Goal: Information Seeking & Learning: Learn about a topic

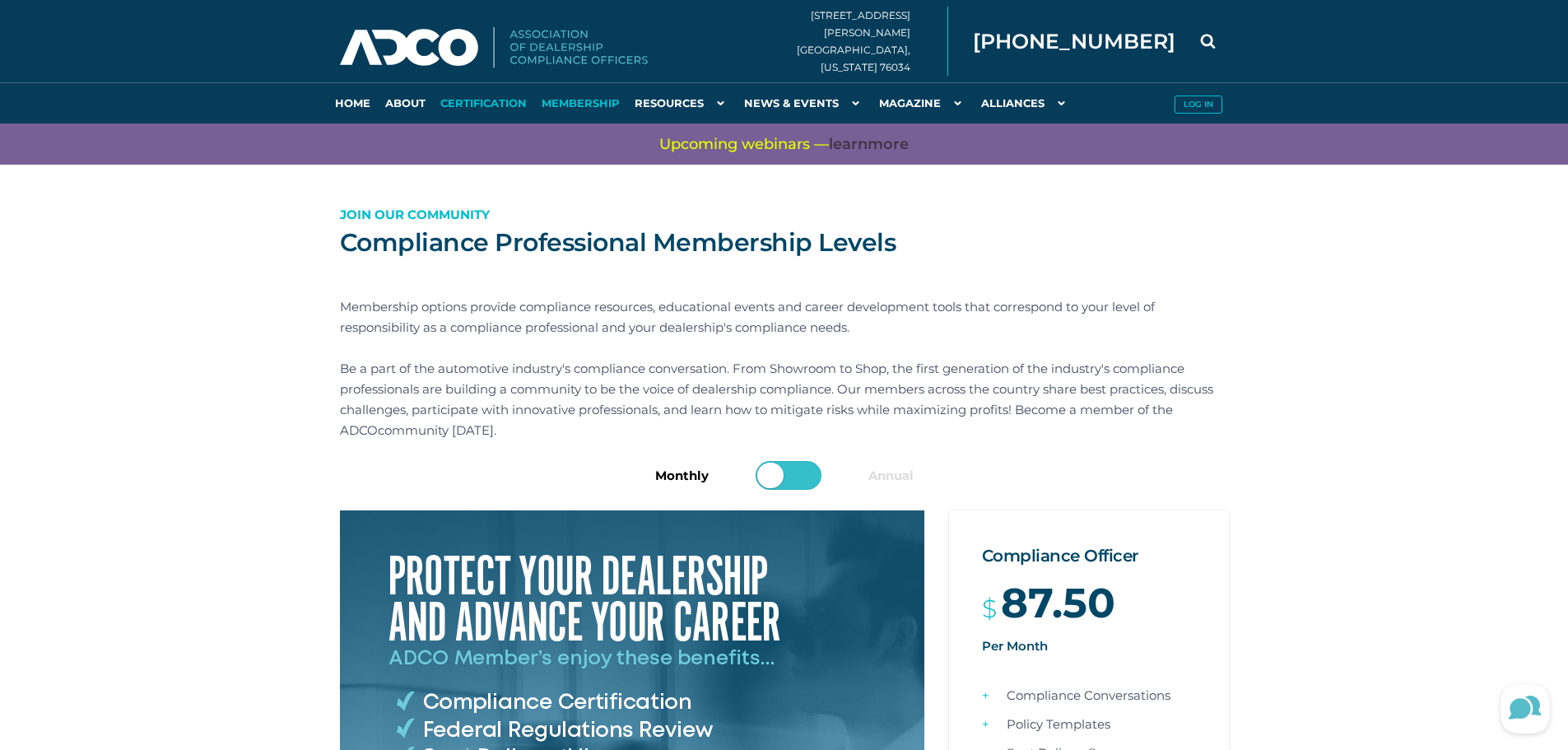
click at [467, 104] on link "Certification" at bounding box center [484, 102] width 102 height 41
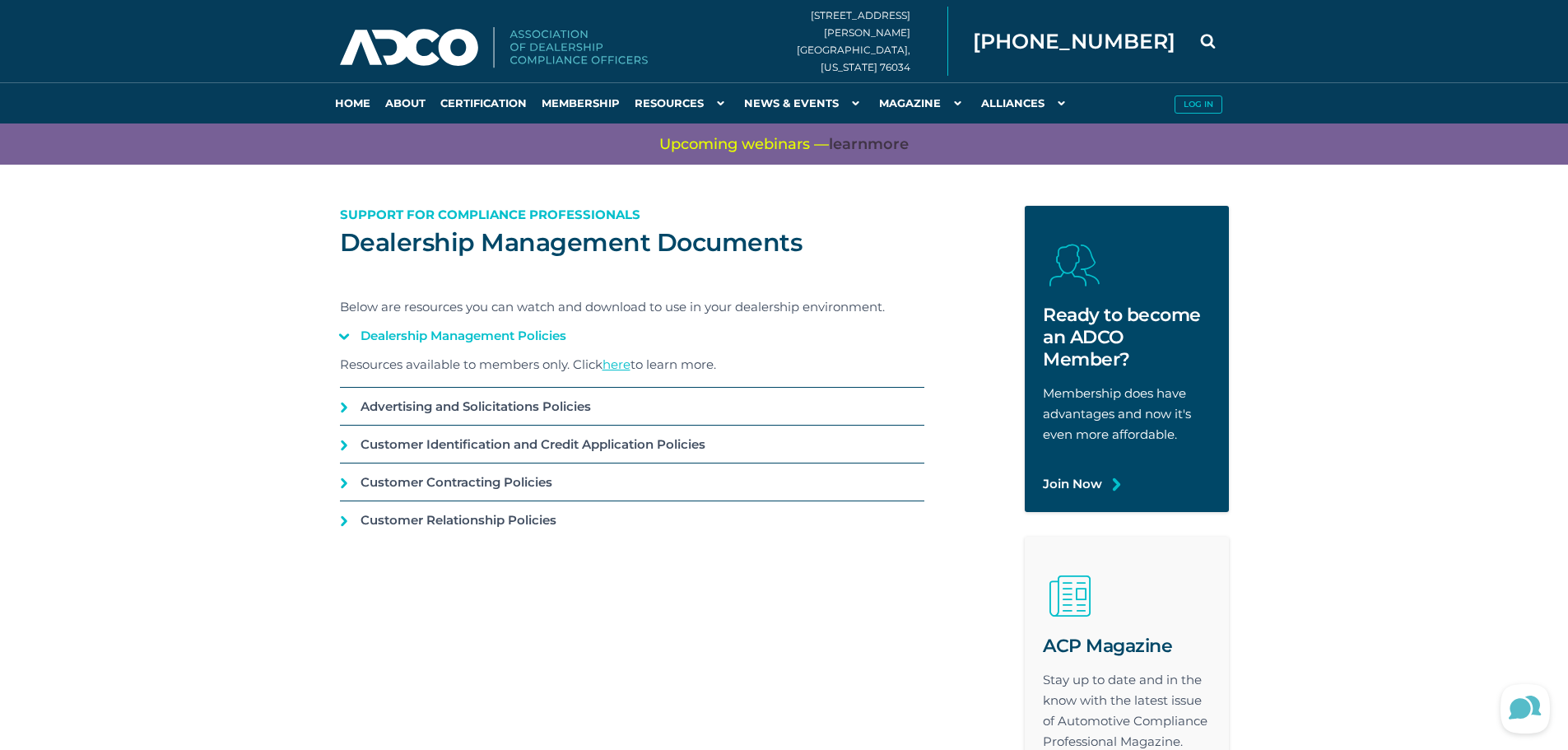
click at [531, 328] on link "Dealership Management Policies" at bounding box center [632, 336] width 585 height 37
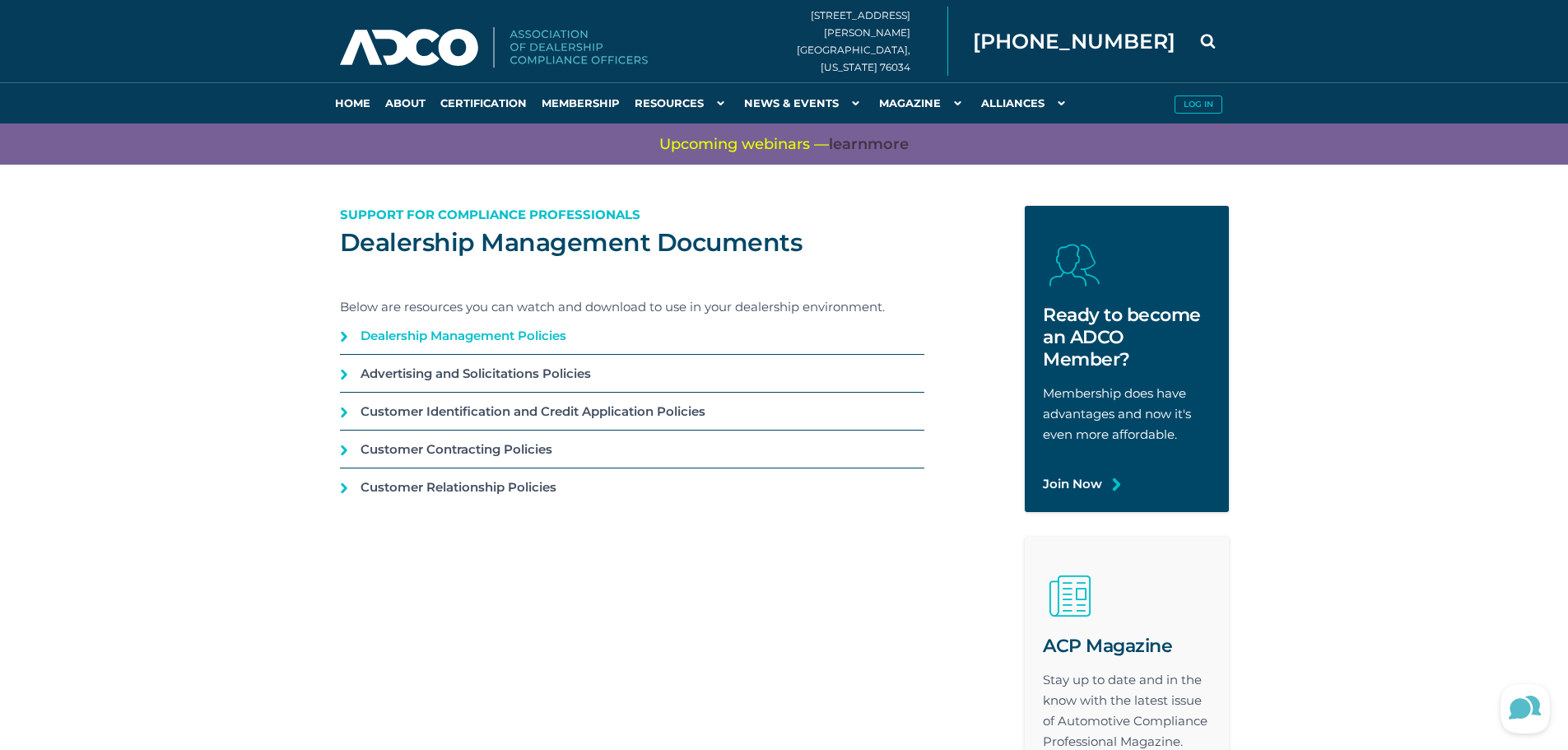
click at [531, 333] on link "Dealership Management Policies" at bounding box center [632, 336] width 585 height 37
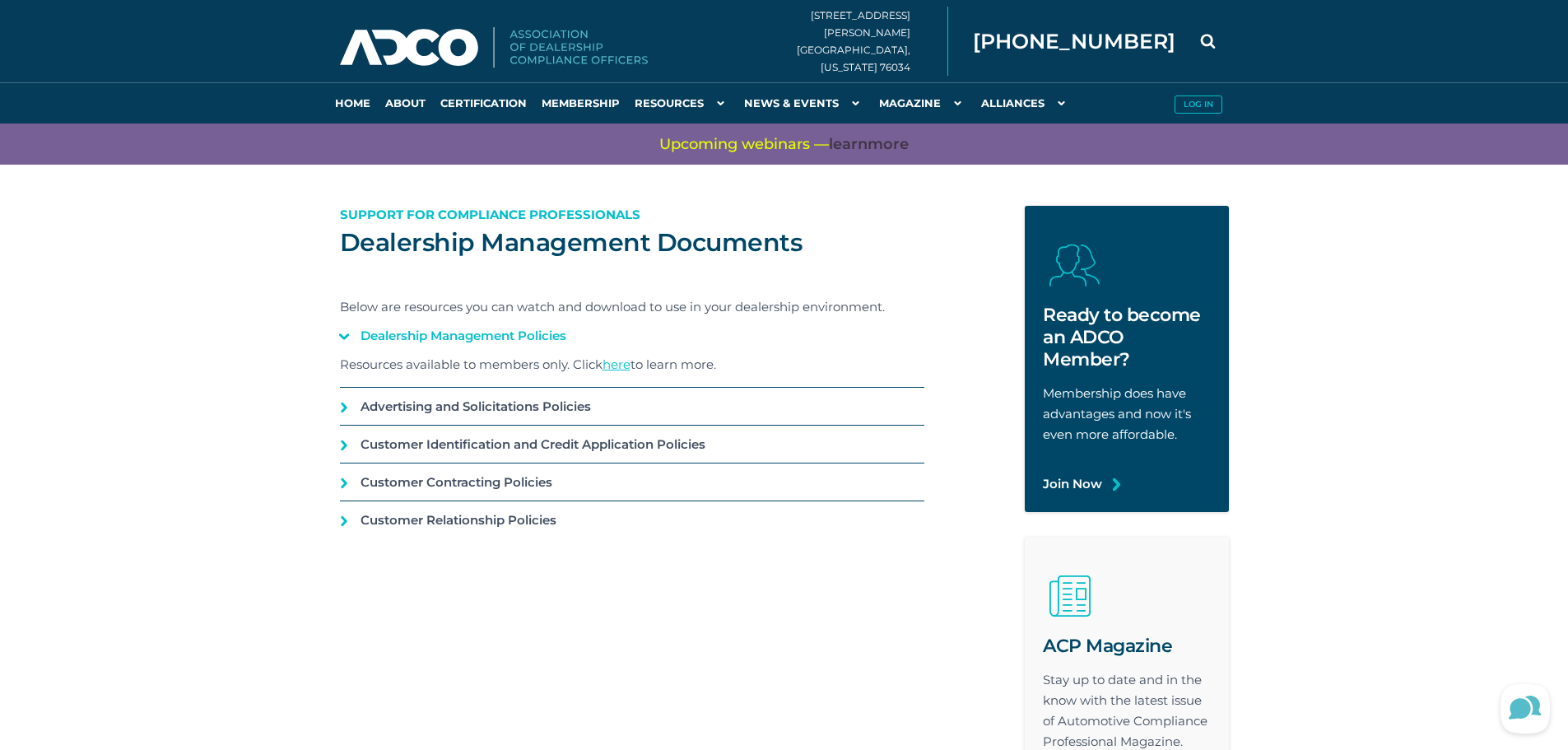
click at [621, 364] on link "here" at bounding box center [616, 364] width 28 height 15
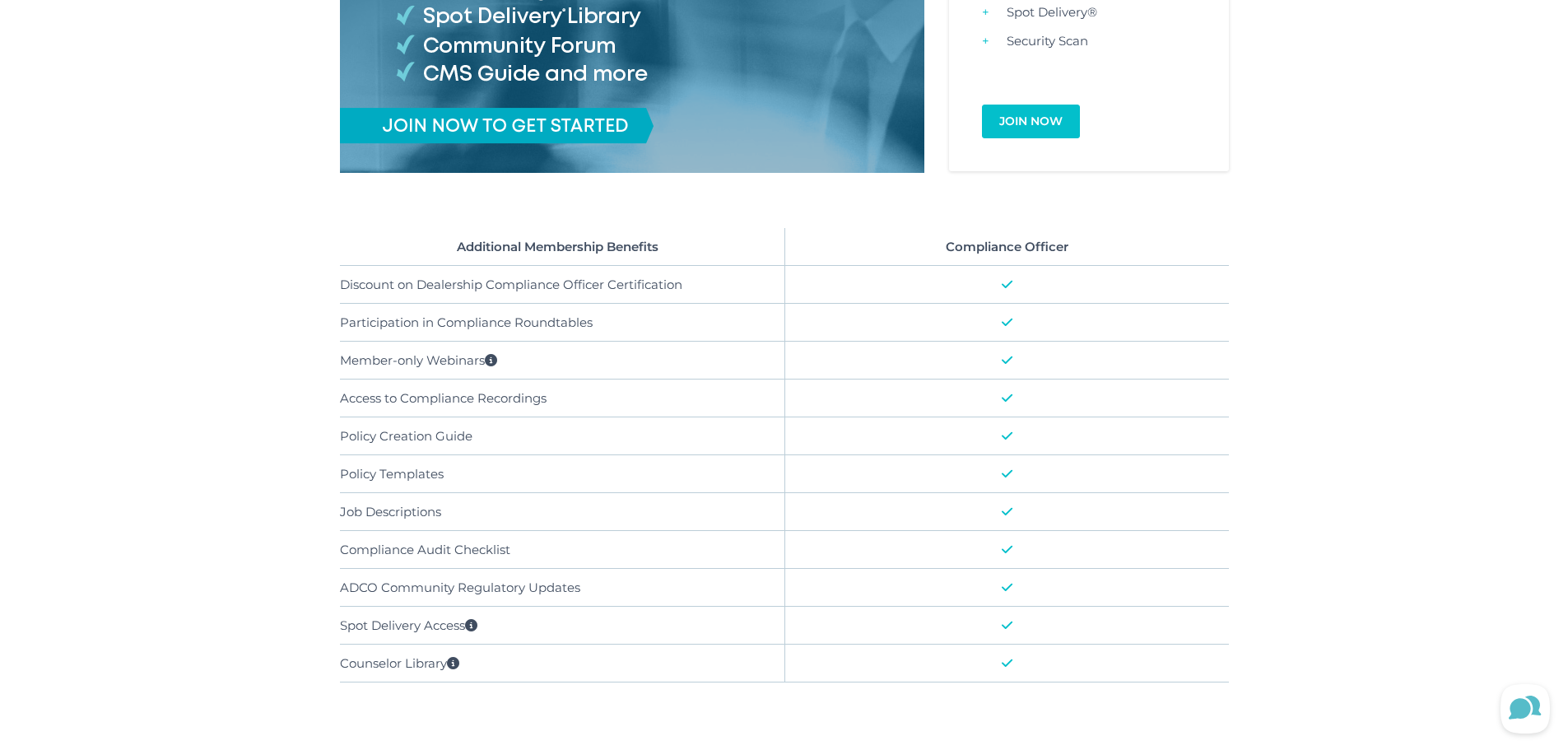
scroll to position [247, 0]
